Goal: Information Seeking & Learning: Learn about a topic

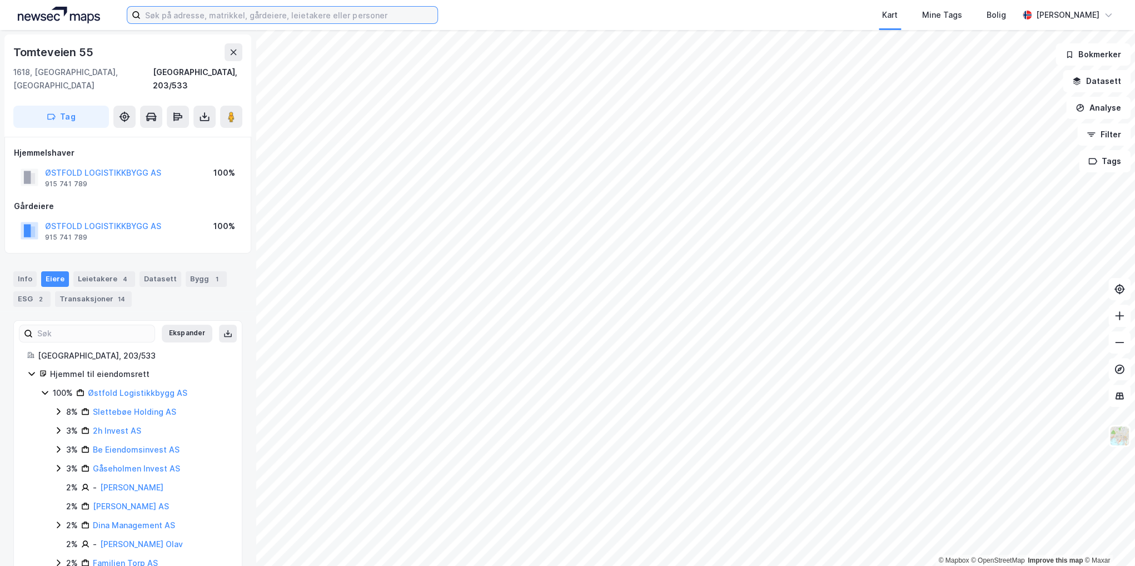
click at [289, 15] on input at bounding box center [289, 15] width 297 height 17
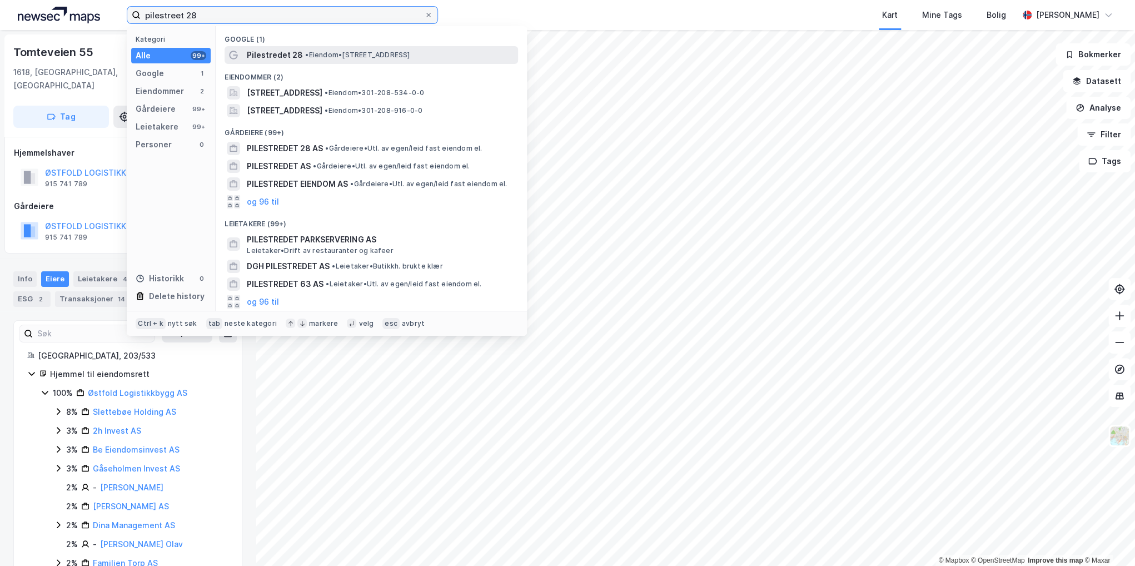
type input "pilestreet 28"
click at [329, 59] on span "• Eiendom • Pilestredet 28, 0166 [GEOGRAPHIC_DATA]" at bounding box center [357, 55] width 104 height 9
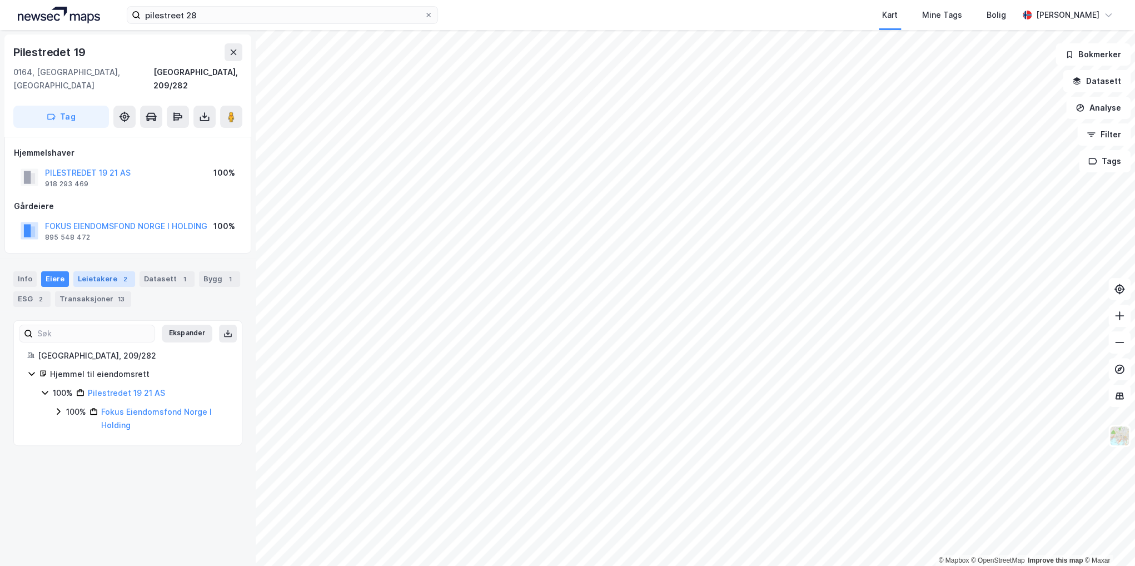
click at [105, 271] on div "Leietakere 2" at bounding box center [104, 279] width 62 height 16
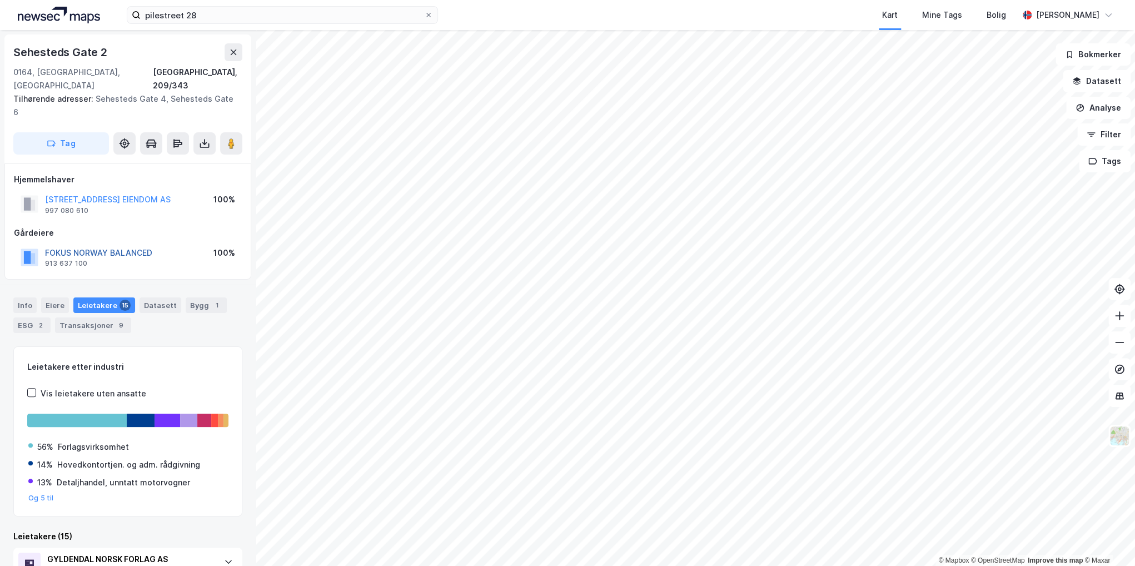
click at [0, 0] on button "FOKUS NORWAY BALANCED" at bounding box center [0, 0] width 0 height 0
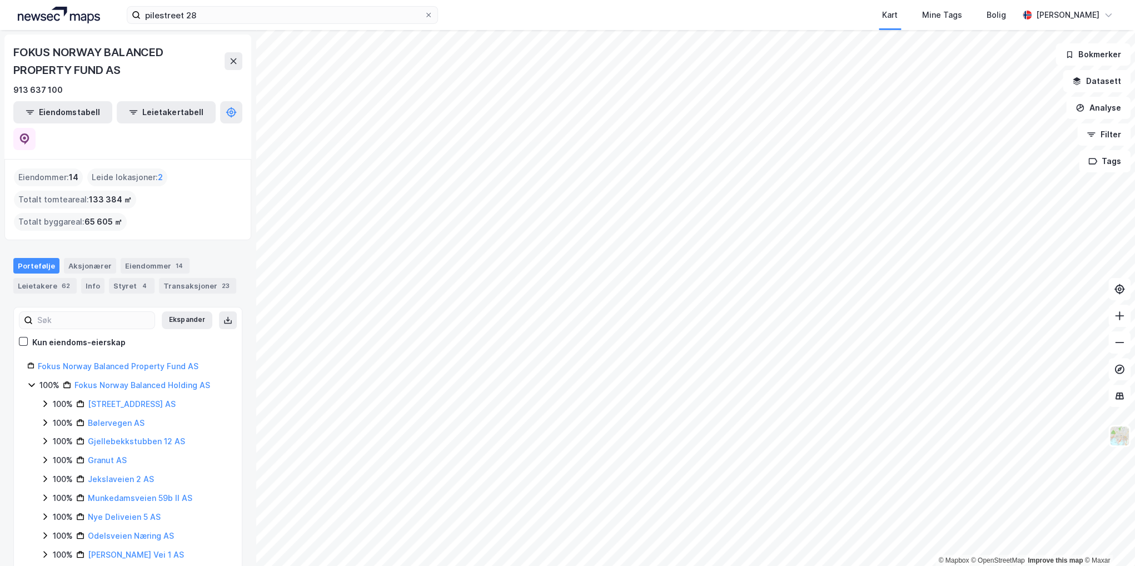
scroll to position [69, 0]
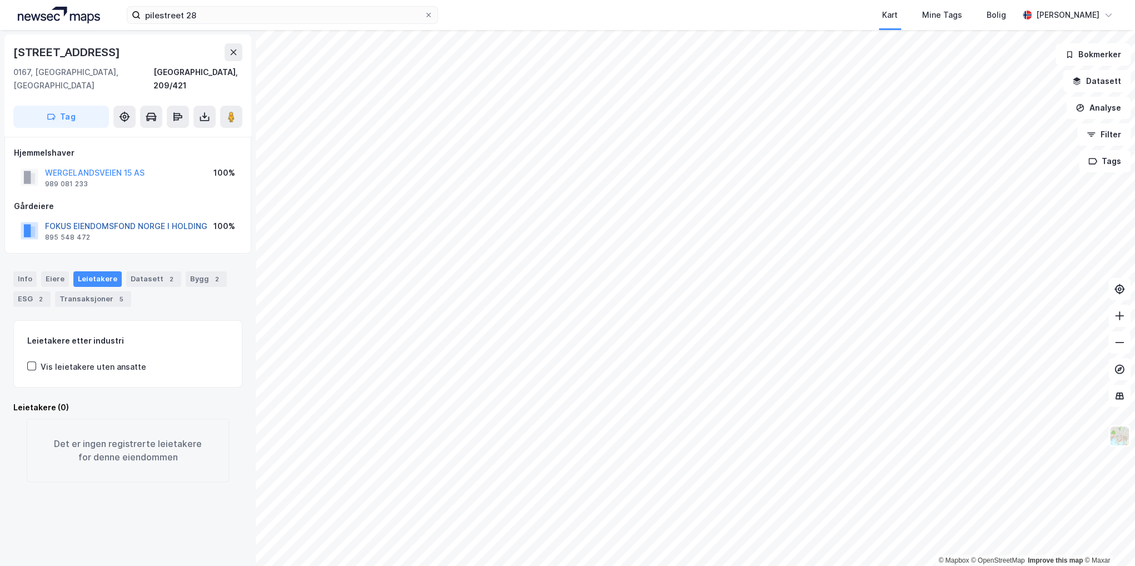
click at [0, 0] on button "FOKUS EIENDOMSFOND NORGE I HOLDING" at bounding box center [0, 0] width 0 height 0
